Goal: Task Accomplishment & Management: Complete application form

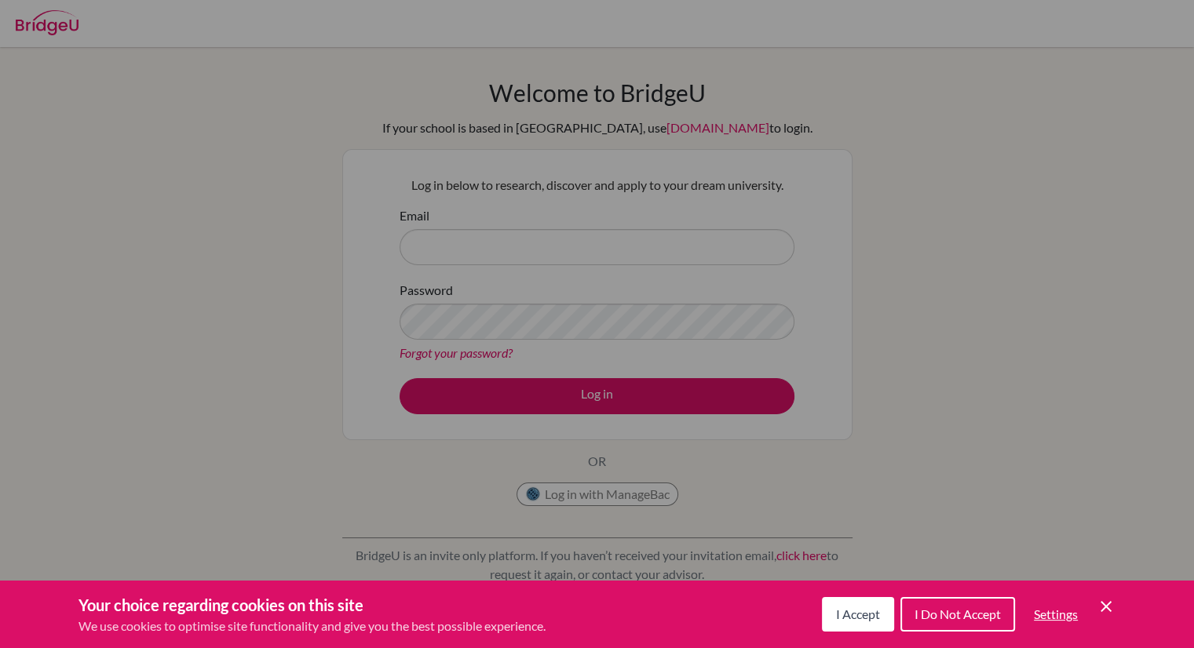
click at [860, 612] on span "I Accept" at bounding box center [858, 614] width 44 height 15
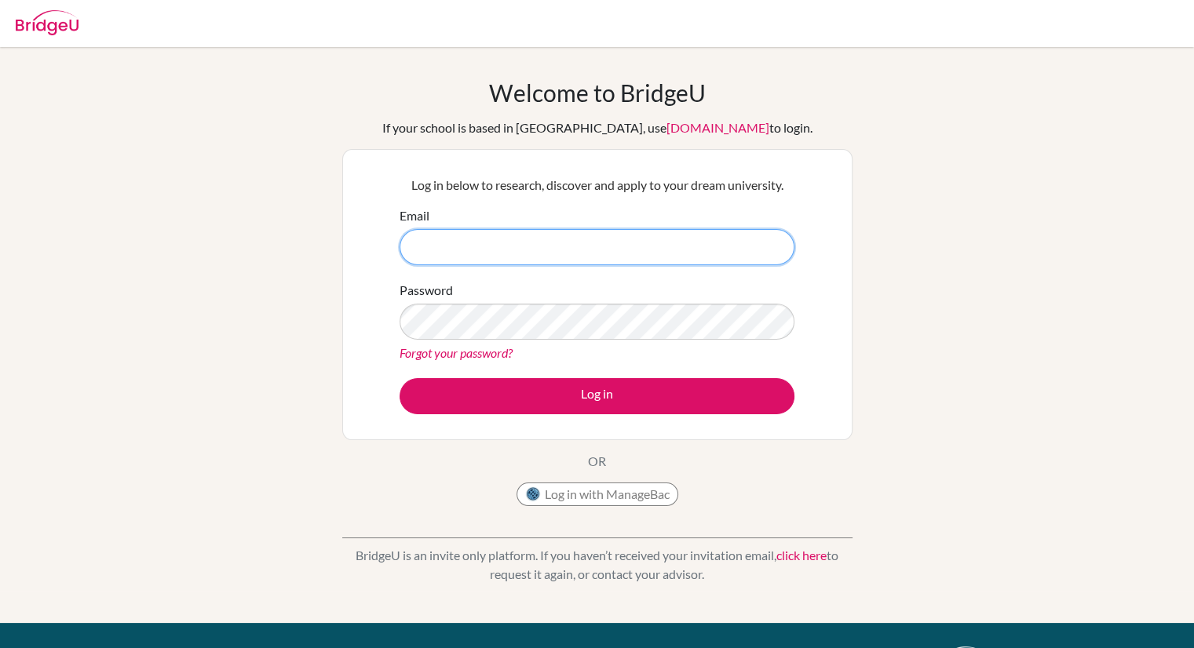
click at [470, 242] on input "Email" at bounding box center [596, 247] width 395 height 36
type input "I"
type input "F"
type input "DIAB190350@diabstudents.com"
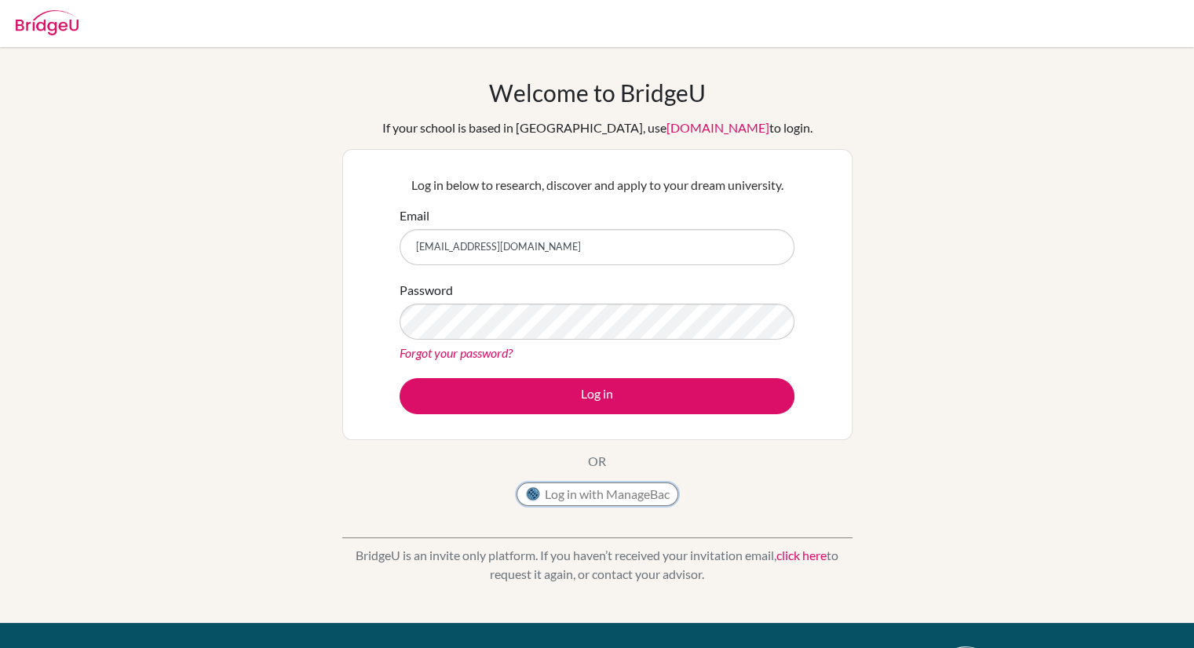
click at [561, 484] on button "Log in with ManageBac" at bounding box center [597, 495] width 162 height 24
click at [399, 378] on button "Log in" at bounding box center [596, 396] width 395 height 36
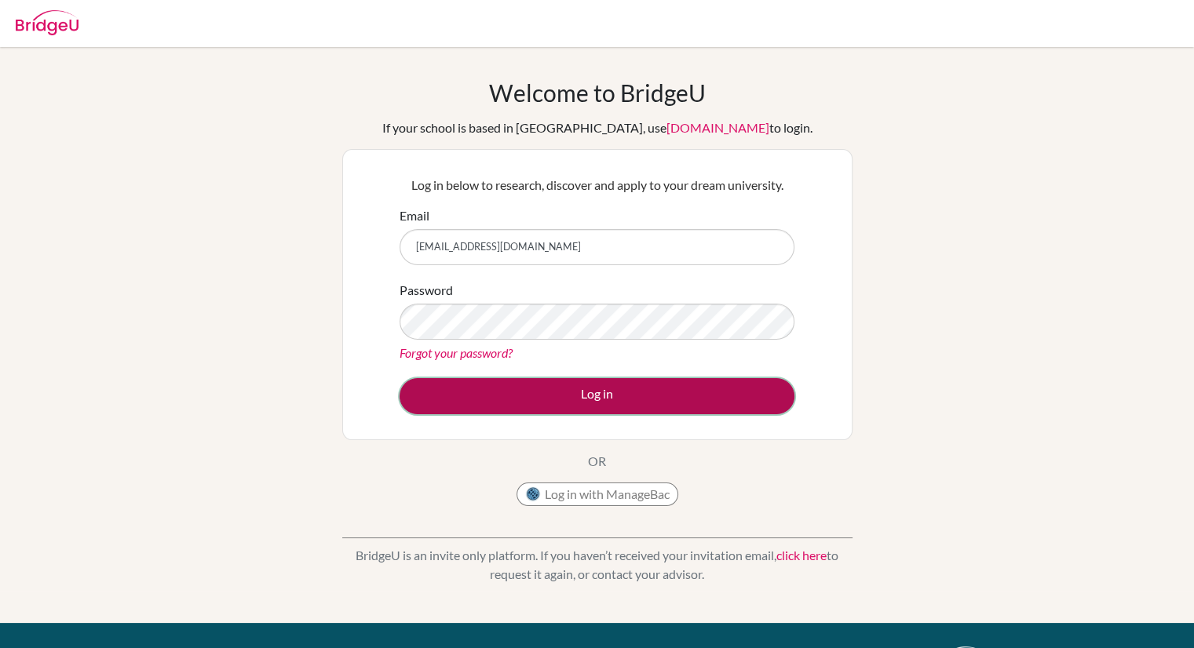
click at [523, 399] on button "Log in" at bounding box center [596, 396] width 395 height 36
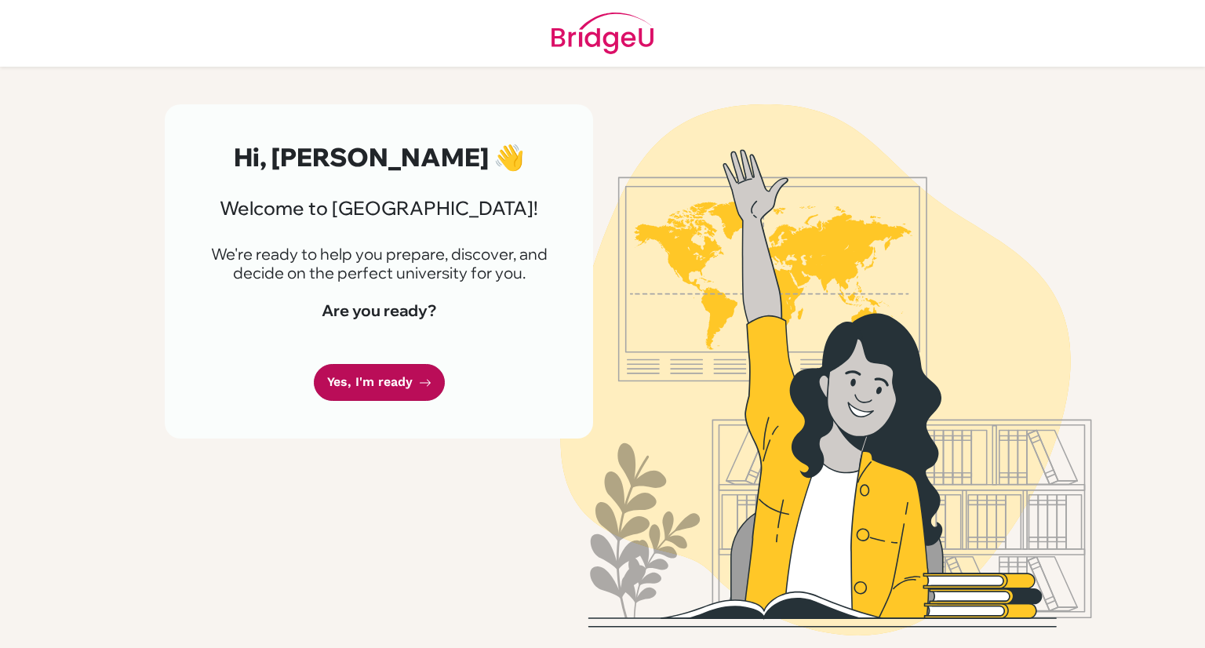
click at [355, 376] on link "Yes, I'm ready" at bounding box center [379, 382] width 131 height 37
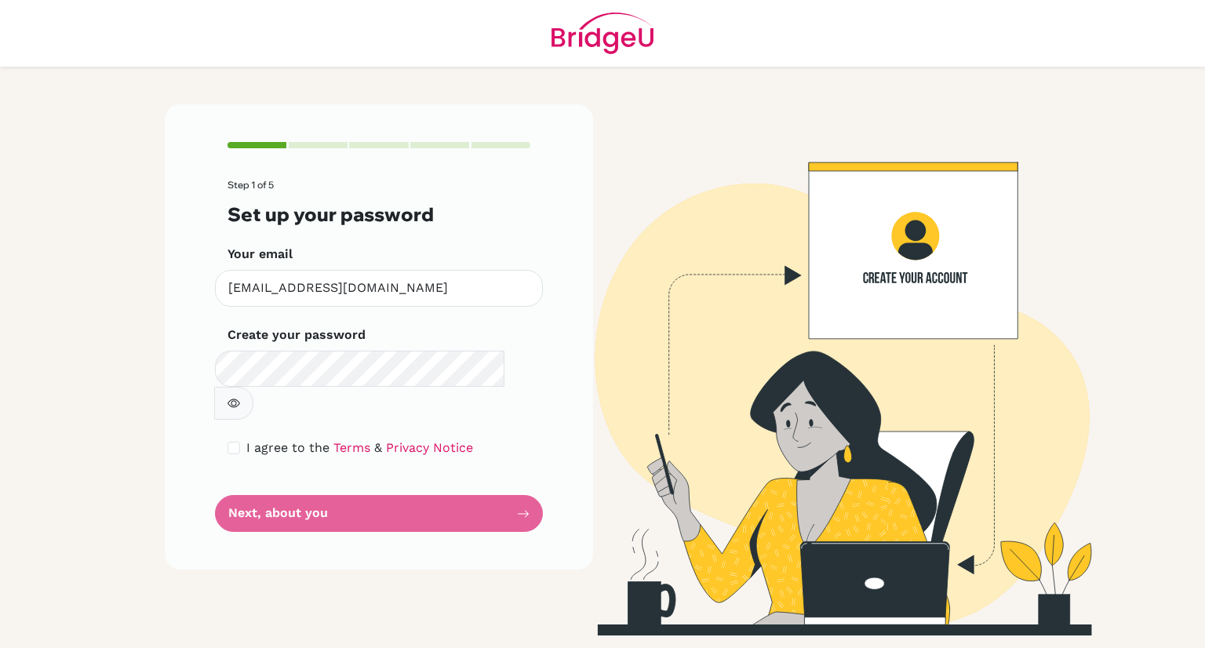
click at [253, 387] on button "button" at bounding box center [233, 403] width 39 height 33
click at [236, 442] on input "checkbox" at bounding box center [234, 448] width 13 height 13
checkbox input "true"
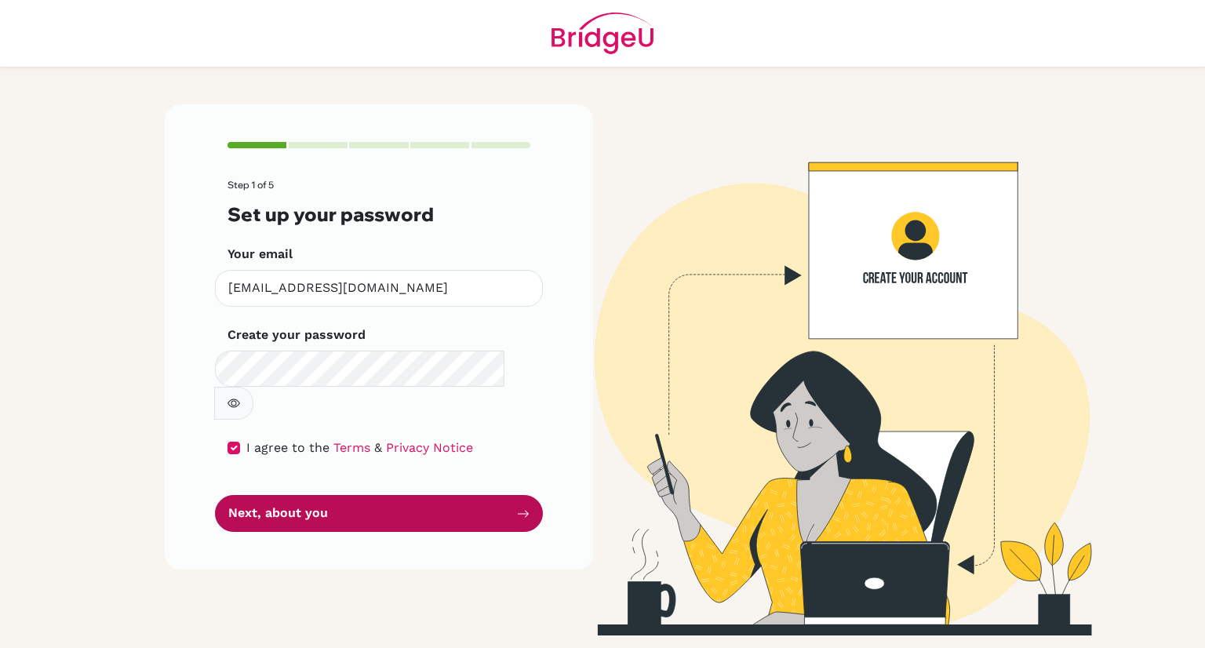
click at [295, 495] on button "Next, about you" at bounding box center [379, 513] width 328 height 37
